Goal: Information Seeking & Learning: Learn about a topic

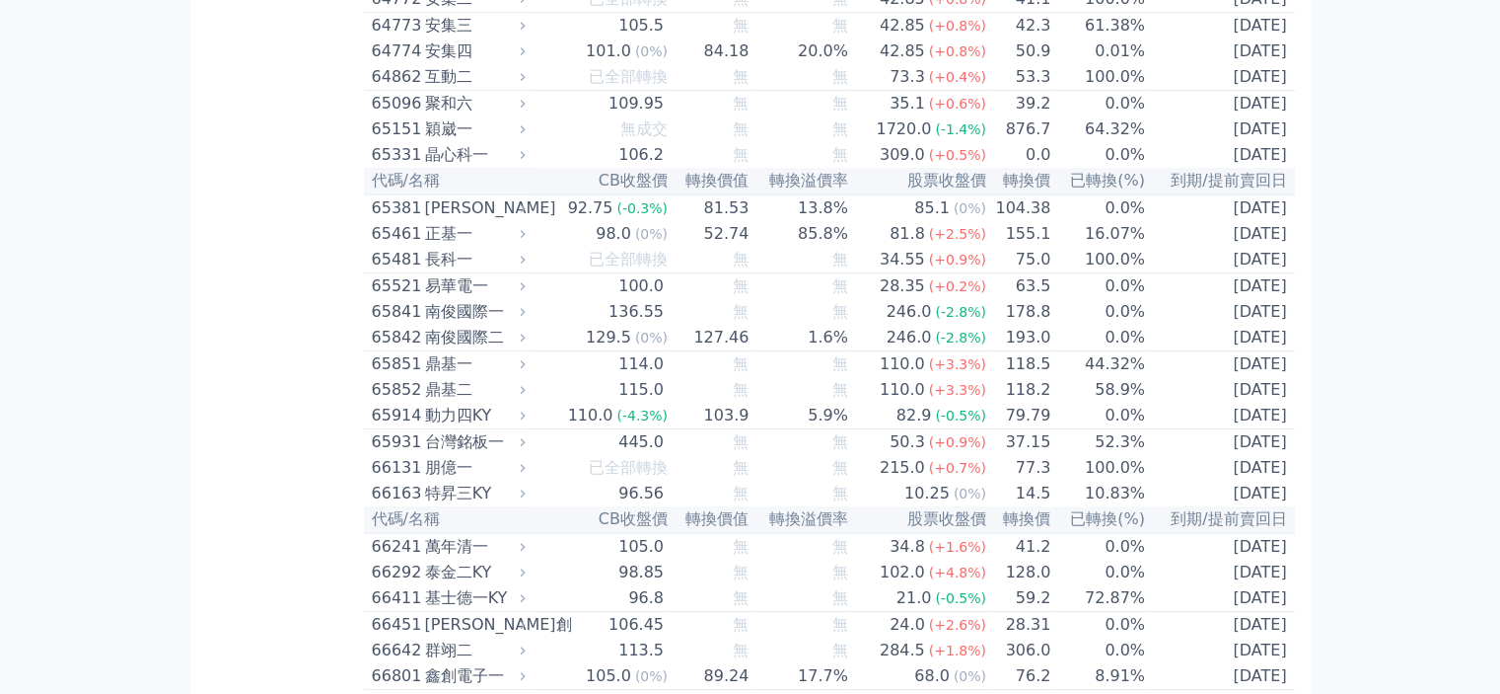
scroll to position [8457, 0]
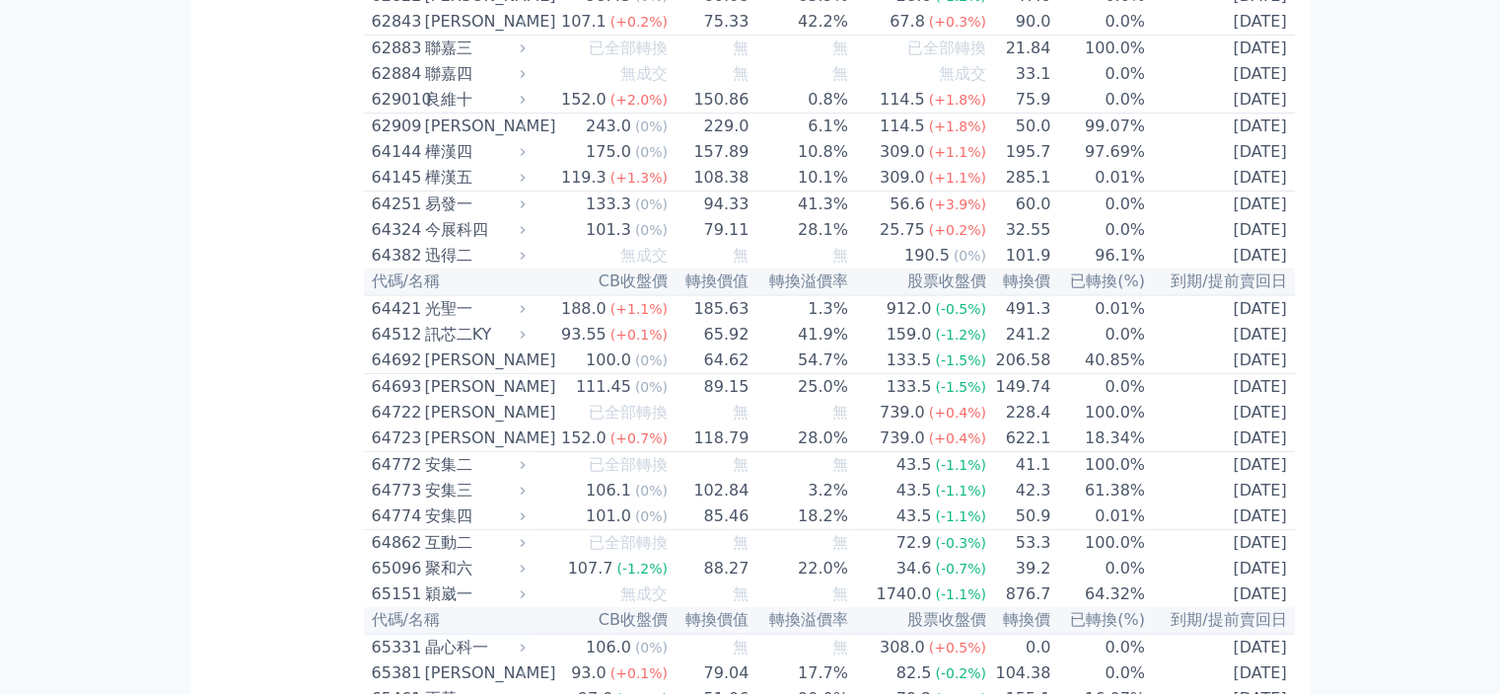
scroll to position [8003, 0]
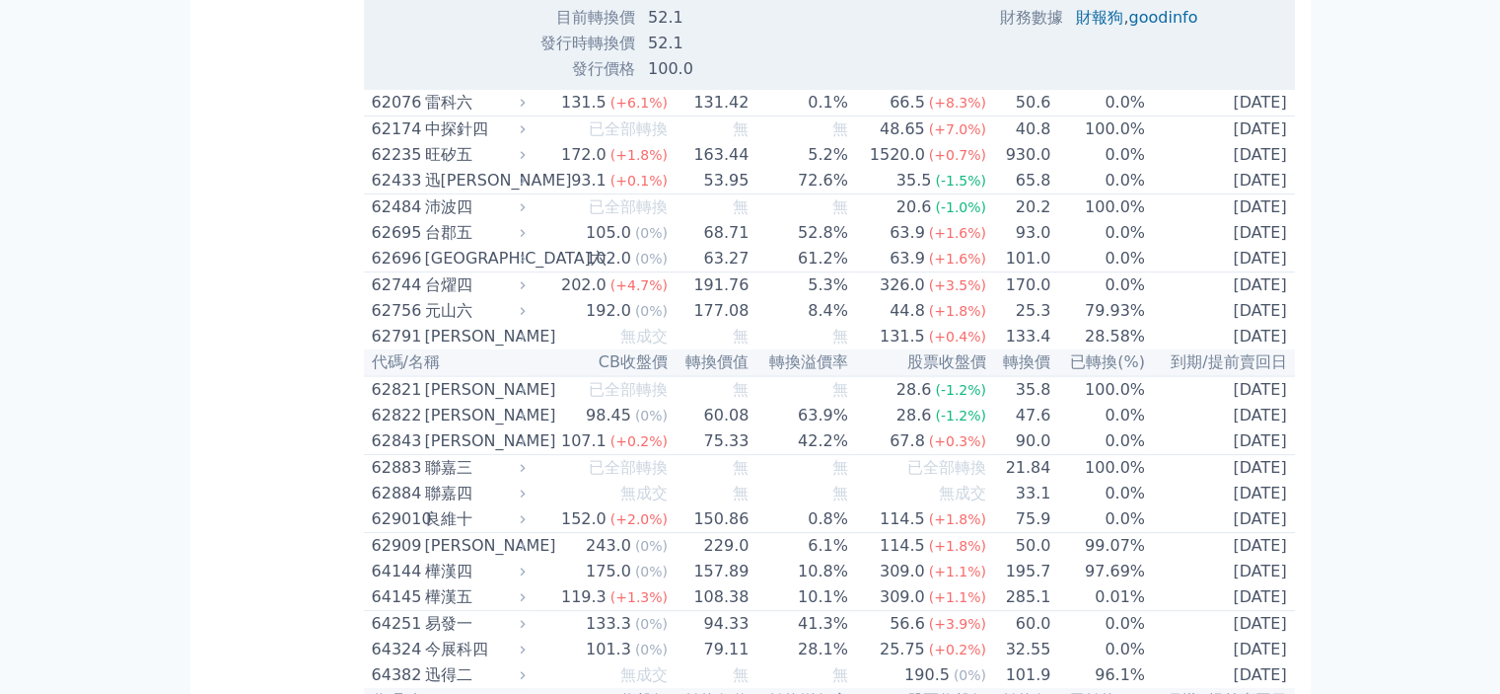
scroll to position [8396, 0]
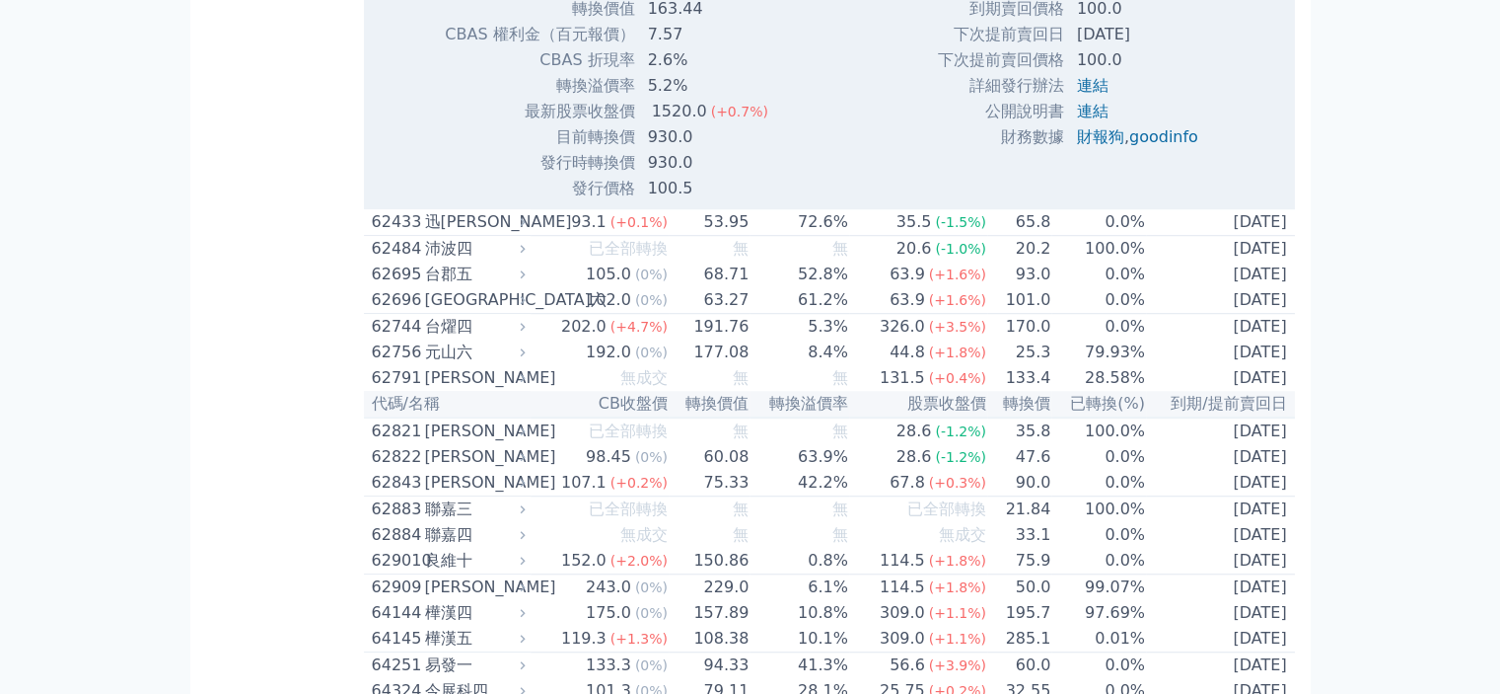
scroll to position [8874, 0]
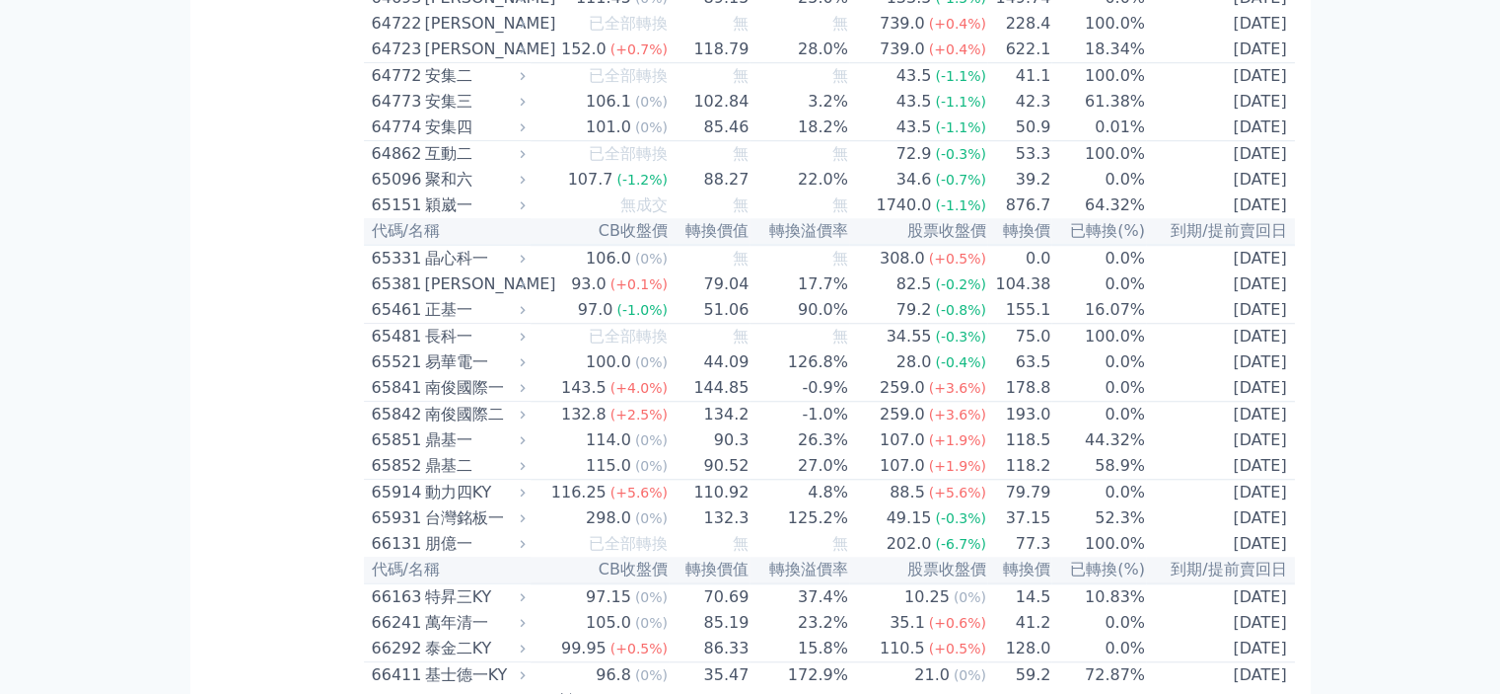
scroll to position [9064, 0]
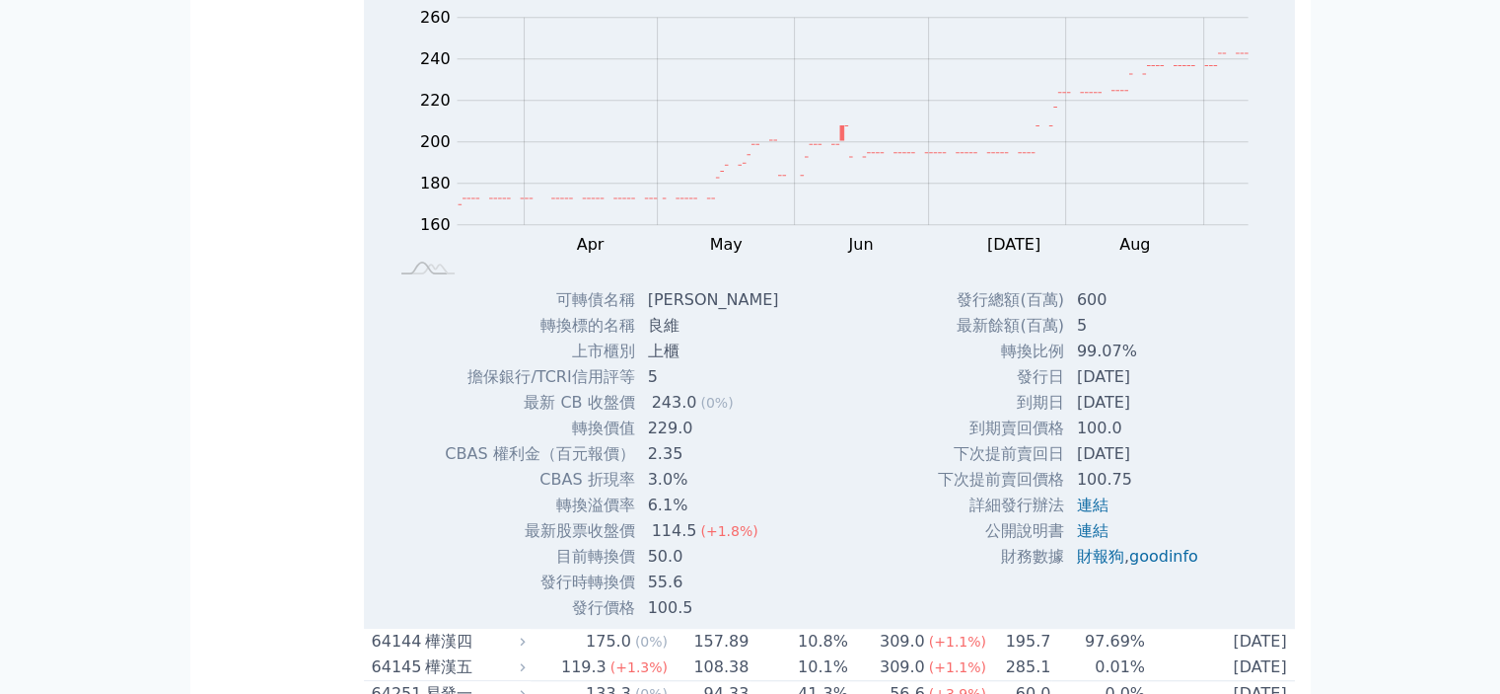
scroll to position [8795, 0]
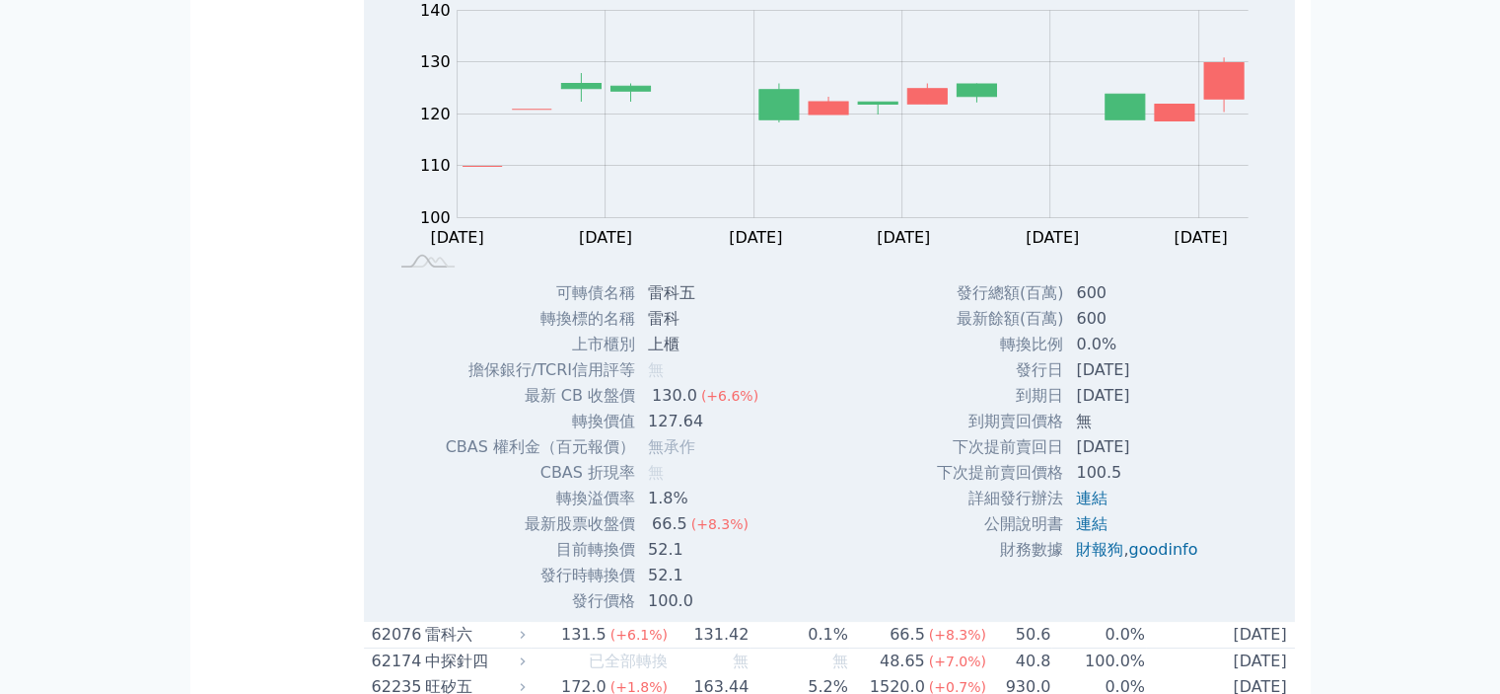
scroll to position [7678, 0]
